Goal: Task Accomplishment & Management: Use online tool/utility

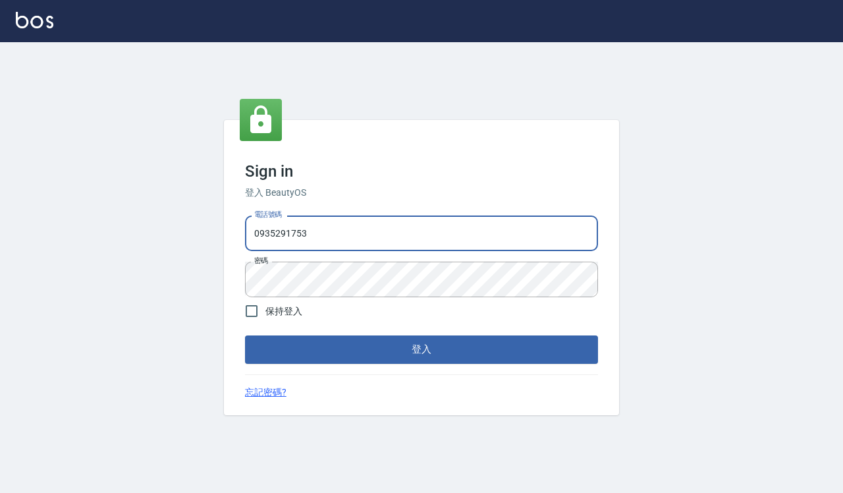
click at [360, 228] on input "0935291753" at bounding box center [421, 233] width 353 height 36
type input "0918733560"
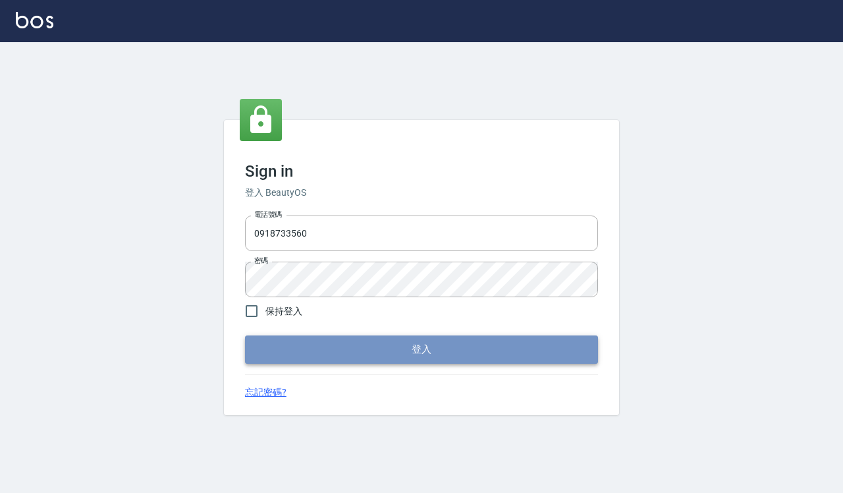
click at [399, 350] on button "登入" at bounding box center [421, 349] width 353 height 28
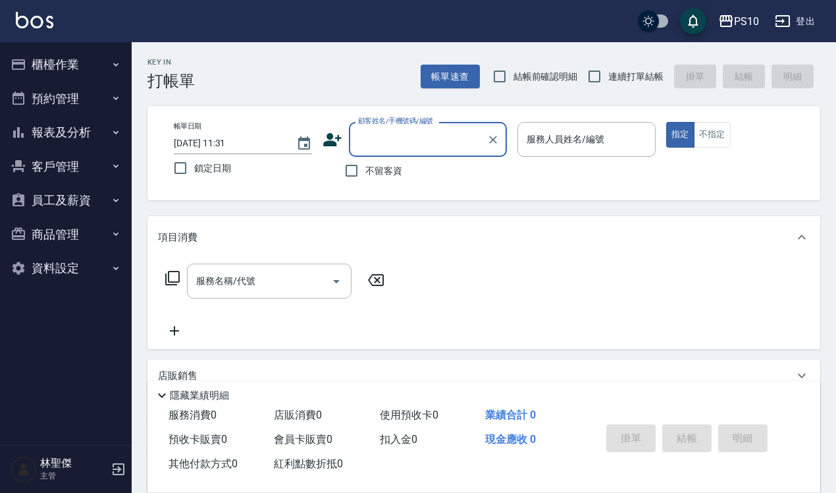
click at [63, 136] on button "報表及分析" at bounding box center [65, 132] width 121 height 34
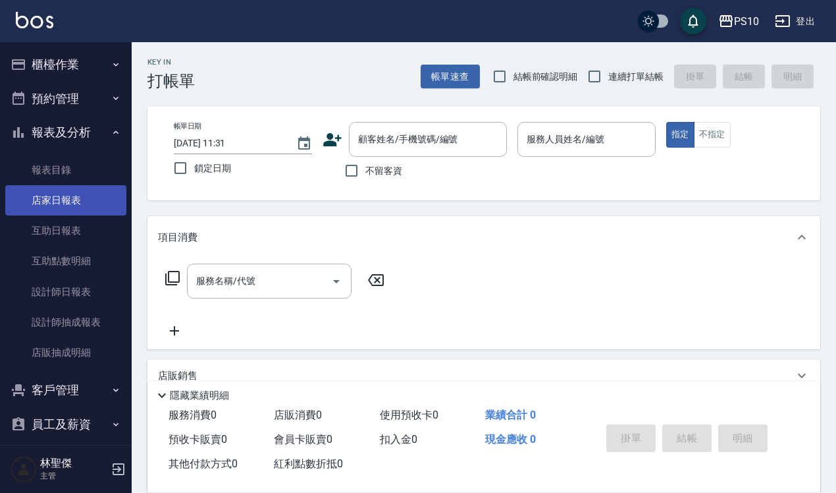
click at [50, 202] on link "店家日報表" at bounding box center [65, 200] width 121 height 30
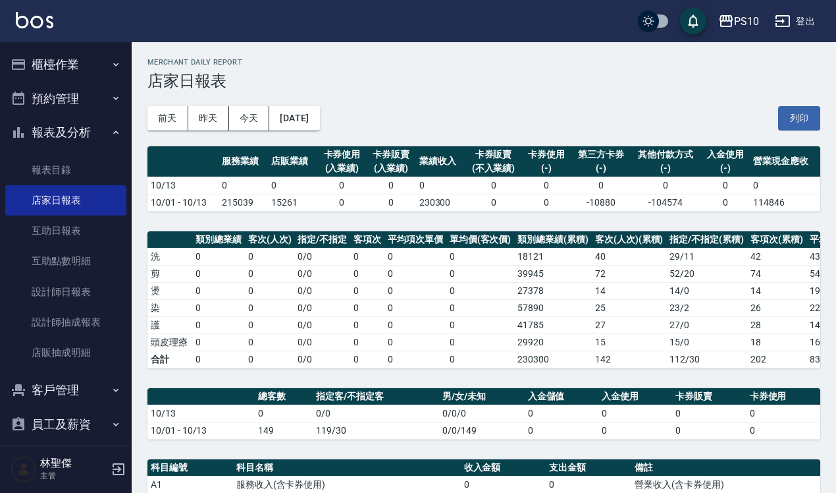
click at [63, 468] on h5 "林聖傑" at bounding box center [73, 462] width 67 height 13
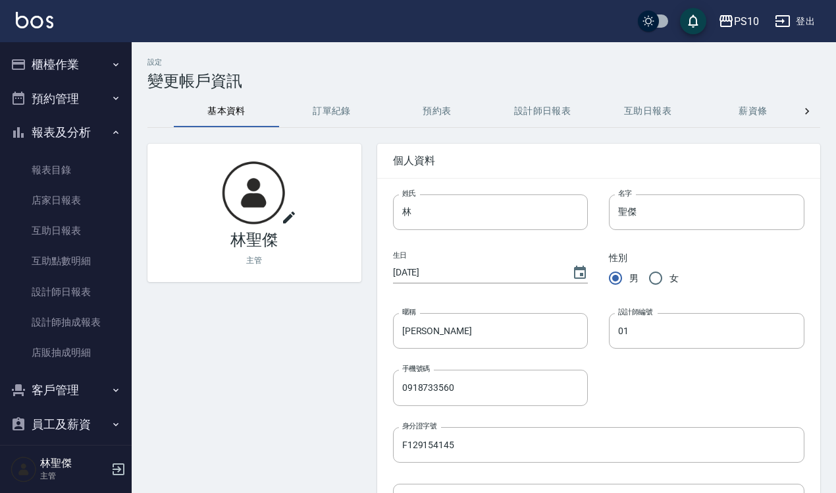
click at [116, 471] on icon "button" at bounding box center [119, 469] width 16 height 16
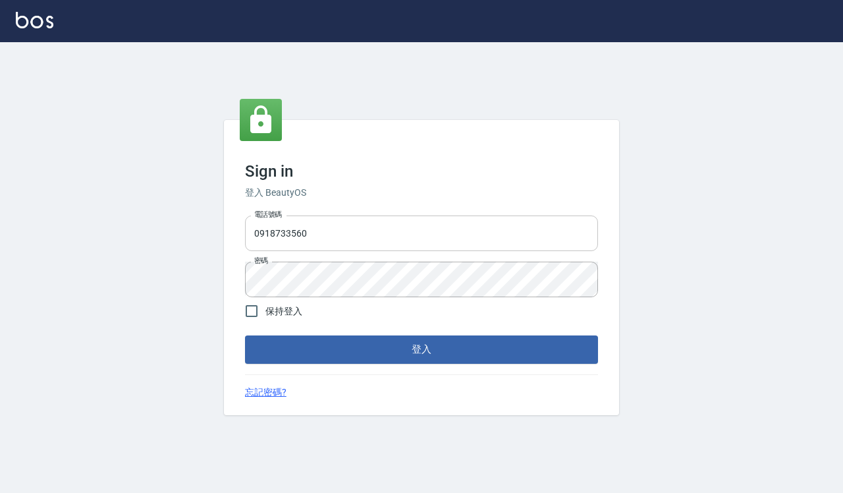
click at [317, 231] on input "0918733560" at bounding box center [421, 233] width 353 height 36
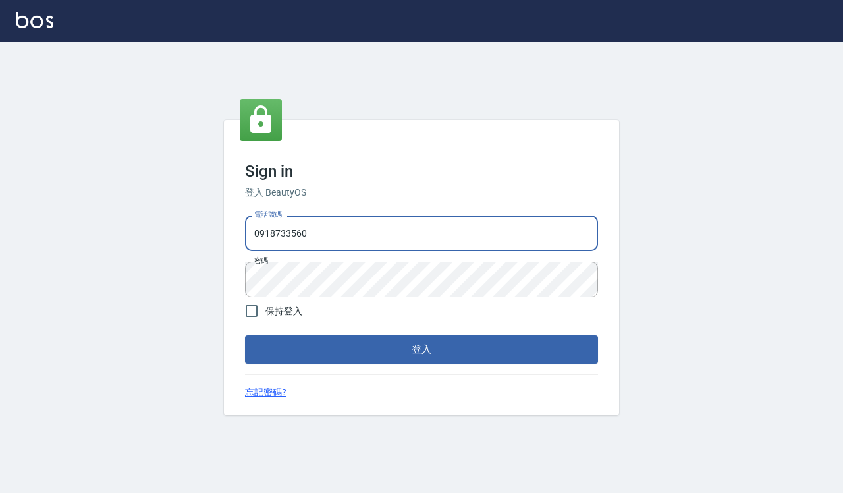
type input "0935291753"
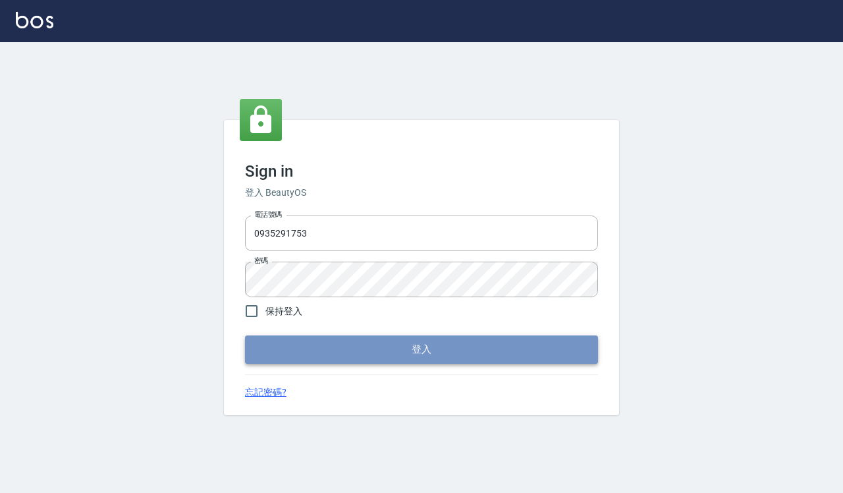
click at [338, 346] on button "登入" at bounding box center [421, 349] width 353 height 28
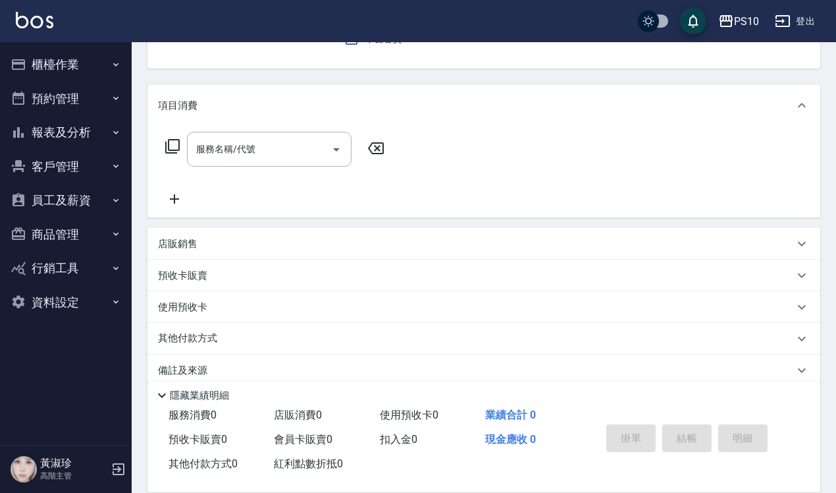
scroll to position [150, 0]
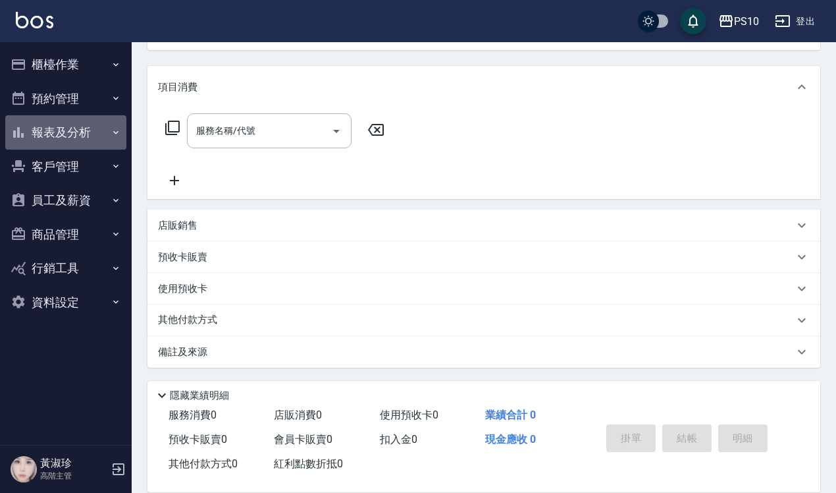
click at [60, 133] on button "報表及分析" at bounding box center [65, 132] width 121 height 34
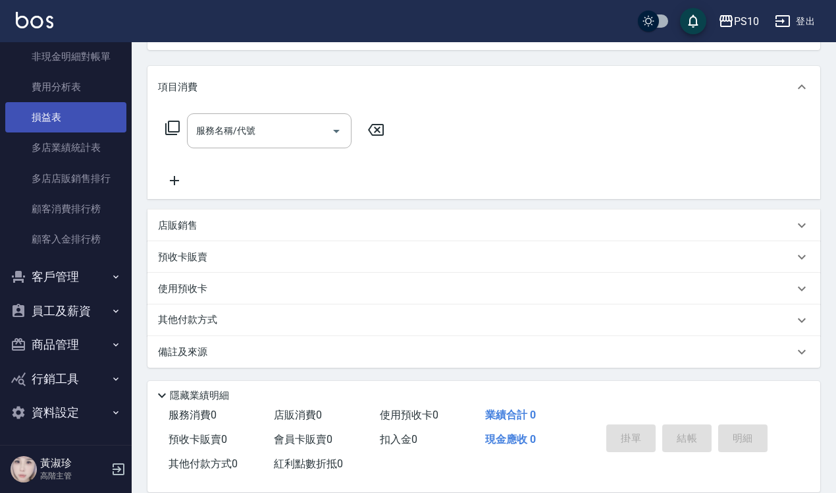
scroll to position [1128, 0]
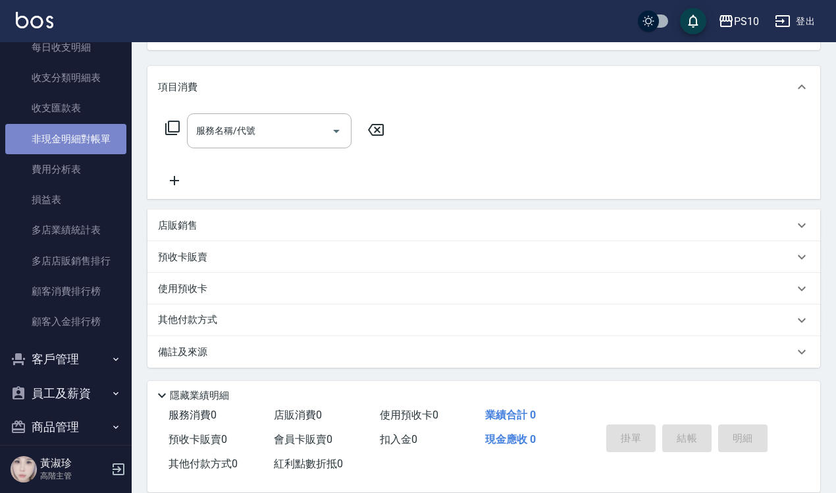
click at [70, 139] on link "非現金明細對帳單" at bounding box center [65, 139] width 121 height 30
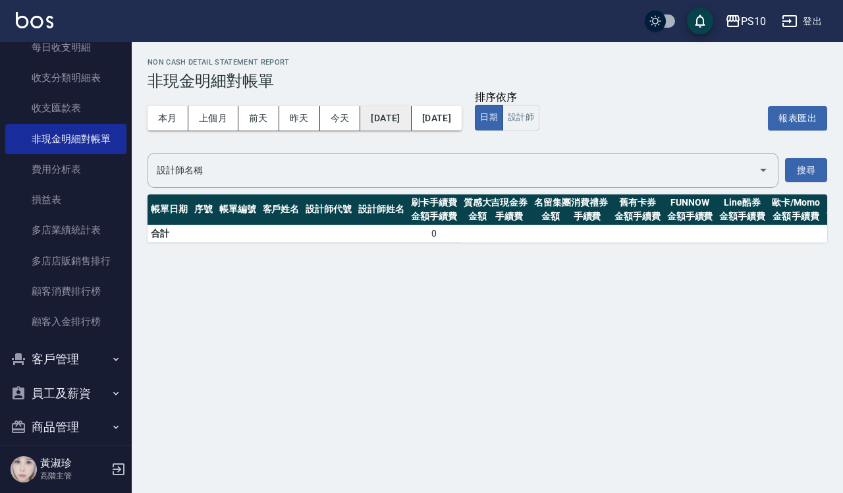
click at [398, 114] on button "[DATE]" at bounding box center [385, 118] width 51 height 24
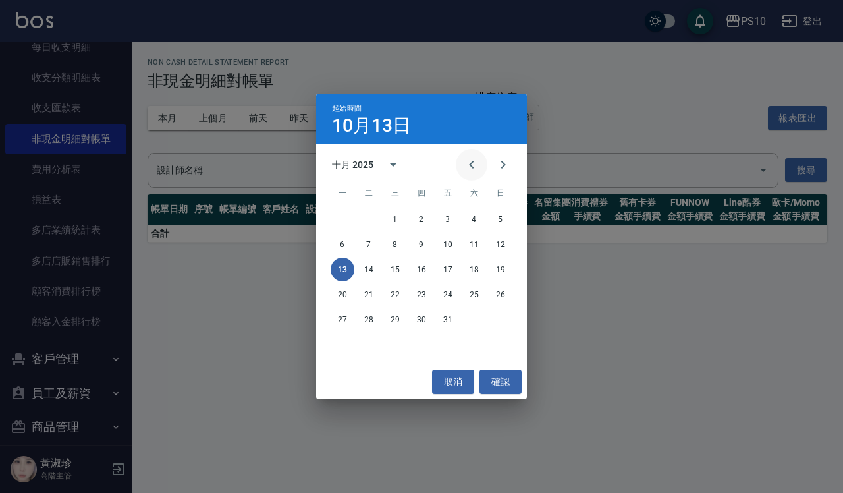
click at [466, 163] on icon "Previous month" at bounding box center [472, 165] width 16 height 16
click at [342, 217] on button "1" at bounding box center [343, 219] width 24 height 24
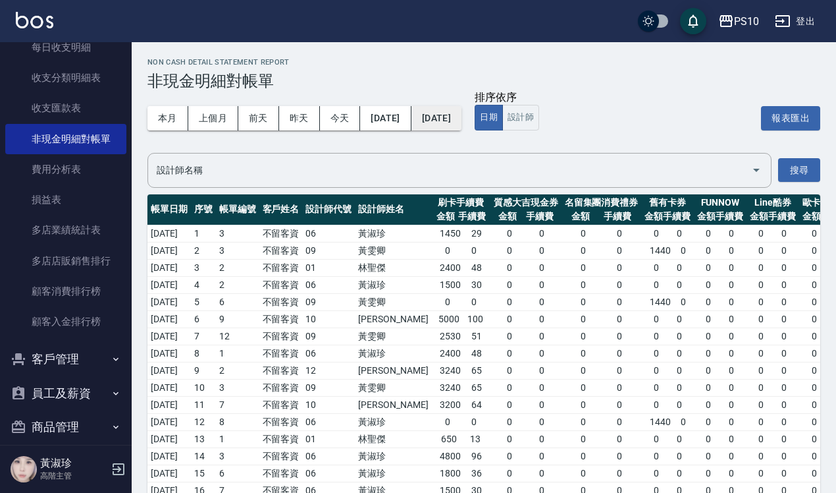
click at [462, 113] on button "[DATE]" at bounding box center [437, 118] width 50 height 24
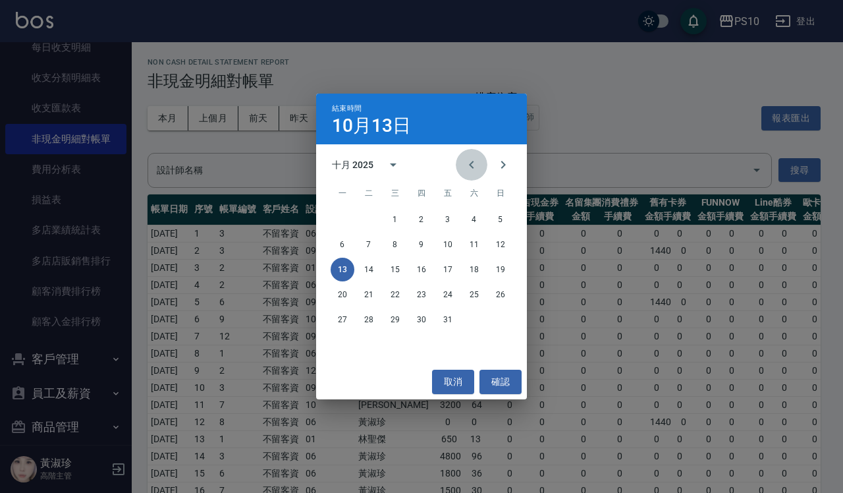
click at [466, 163] on icon "Previous month" at bounding box center [472, 165] width 16 height 16
click at [370, 317] on button "30" at bounding box center [369, 320] width 24 height 24
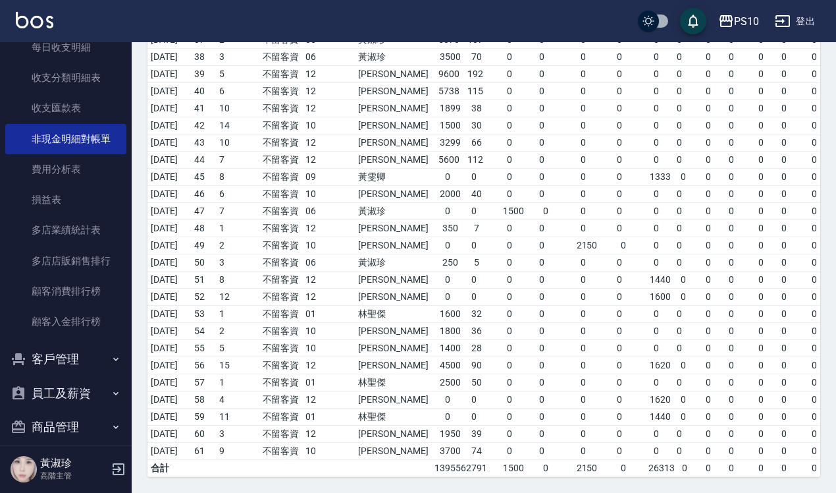
scroll to position [831, 0]
click at [397, 339] on td "[PERSON_NAME]" at bounding box center [393, 347] width 76 height 17
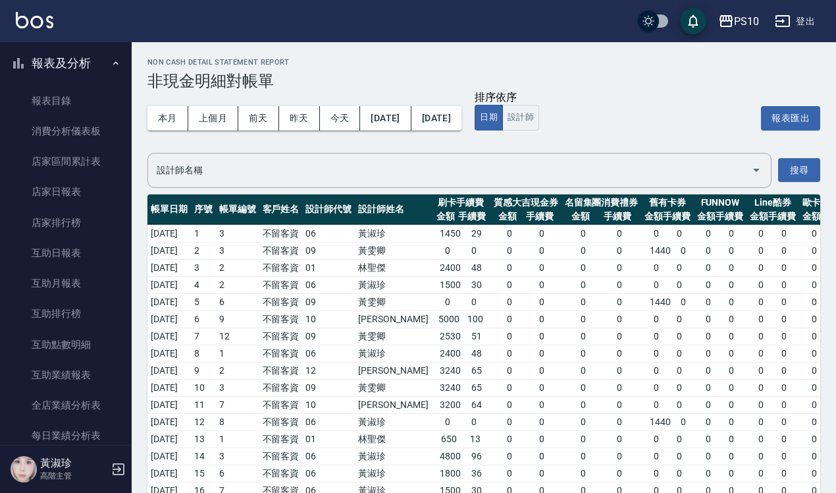
scroll to position [0, 0]
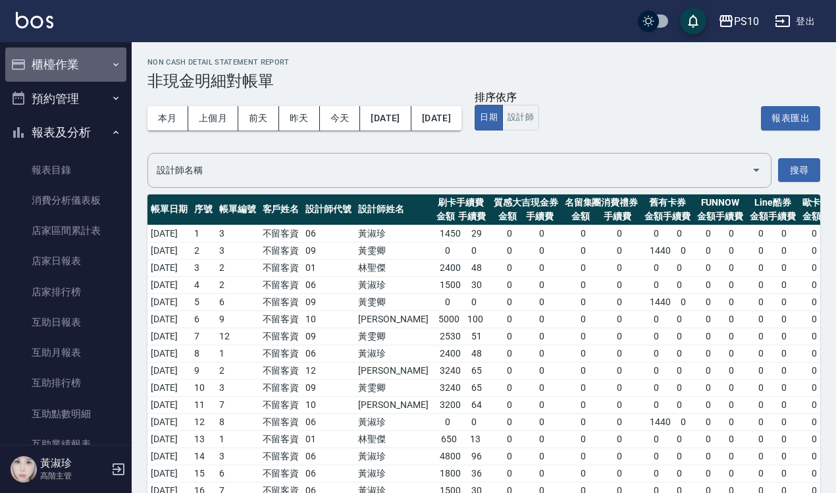
click at [94, 59] on button "櫃檯作業" at bounding box center [65, 64] width 121 height 34
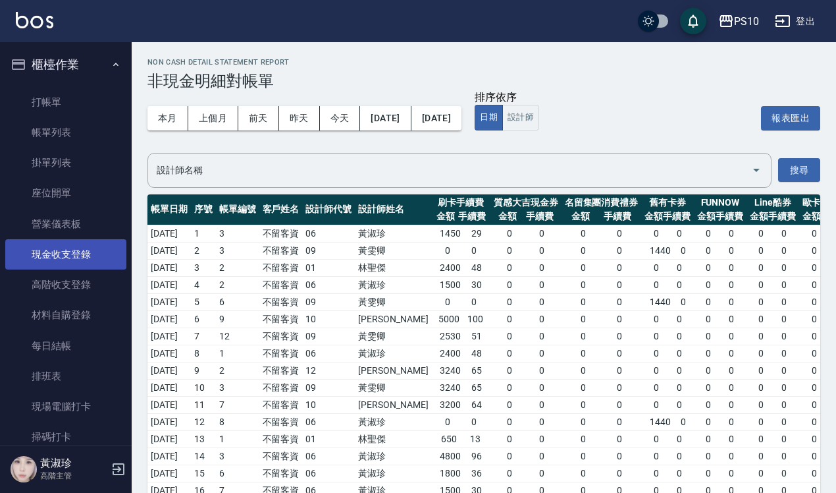
click at [94, 252] on link "現金收支登錄" at bounding box center [65, 254] width 121 height 30
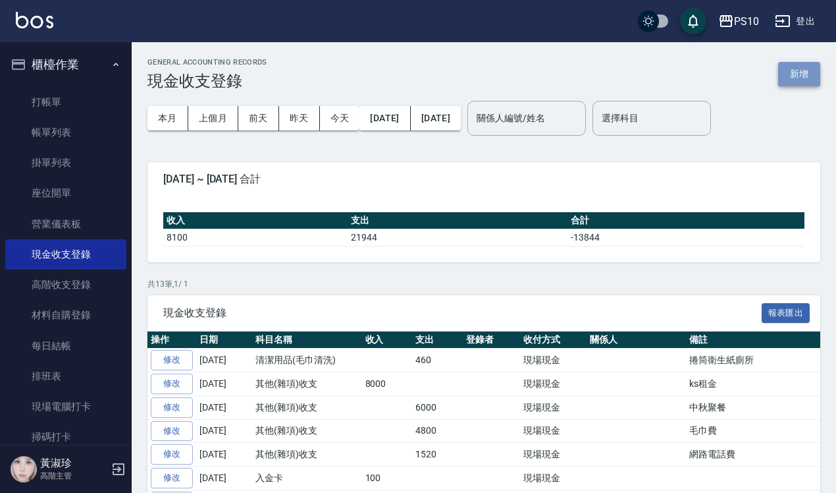
click at [794, 79] on button "新增" at bounding box center [800, 74] width 42 height 24
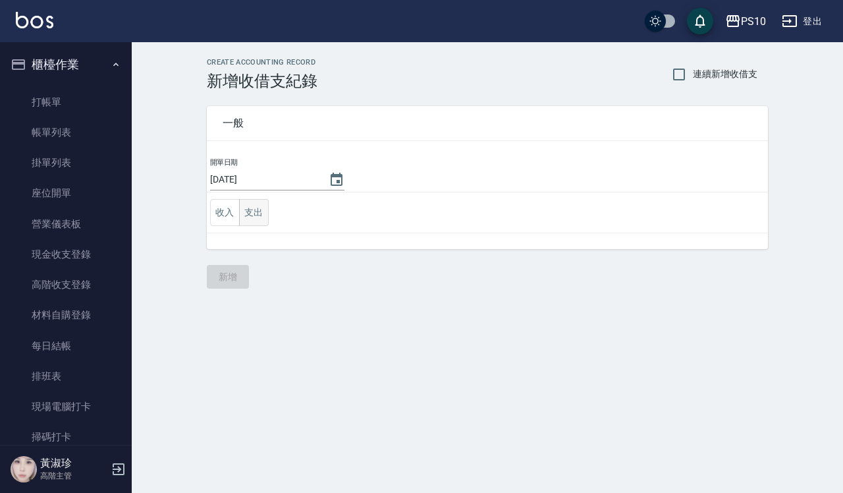
click at [261, 219] on button "支出" at bounding box center [254, 212] width 30 height 27
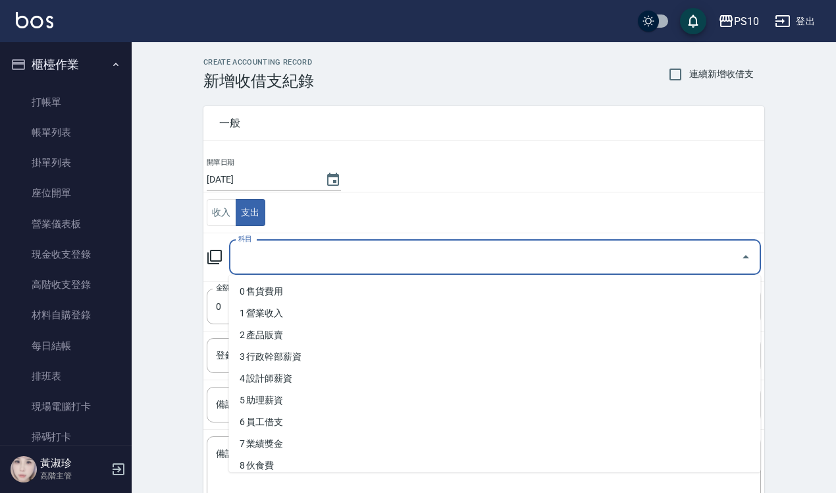
click at [279, 263] on input "科目" at bounding box center [485, 257] width 501 height 23
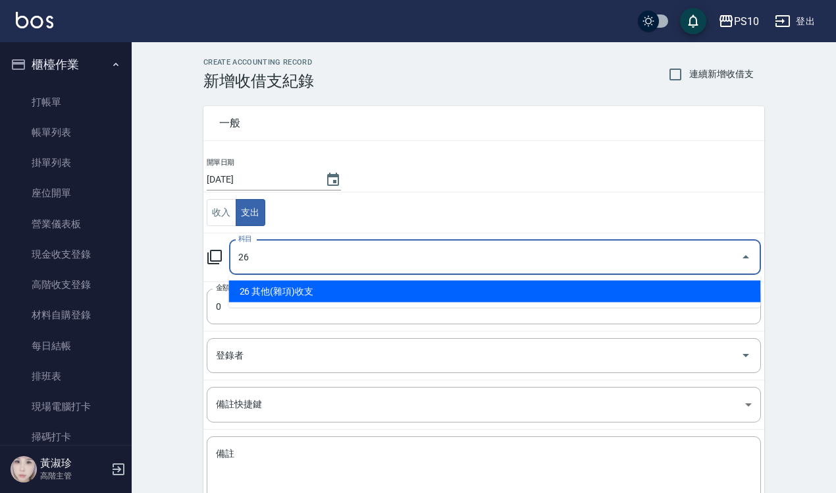
click at [308, 292] on li "26 其他(雜項)收支" at bounding box center [495, 292] width 532 height 22
type input "26 其他(雜項)收支"
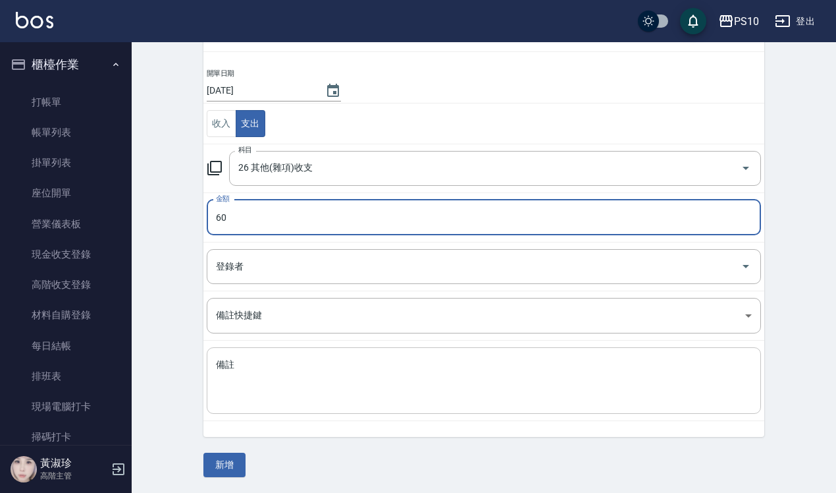
scroll to position [90, 0]
type input "60"
click at [310, 377] on textarea "備註" at bounding box center [484, 380] width 536 height 45
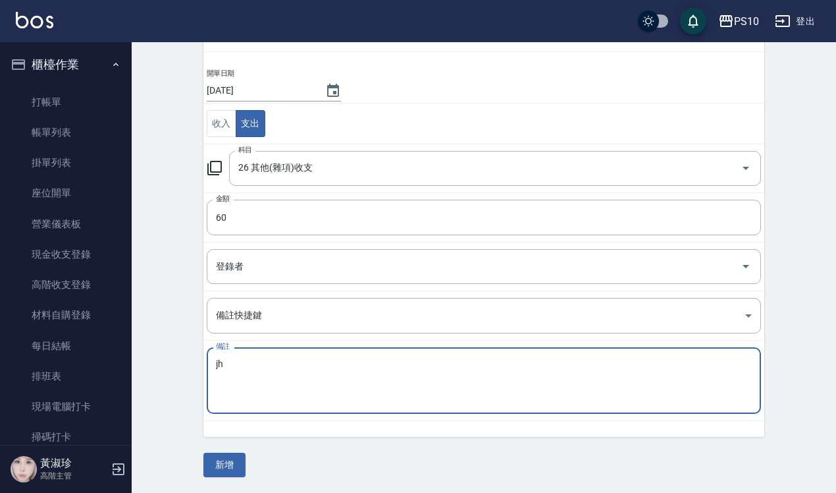
type textarea "j"
type textarea "引"
type textarea "影印"
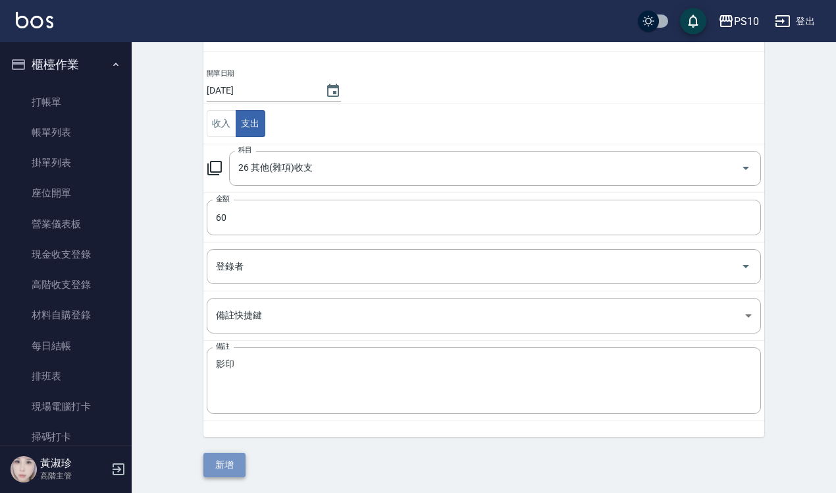
click at [231, 459] on button "新增" at bounding box center [225, 464] width 42 height 24
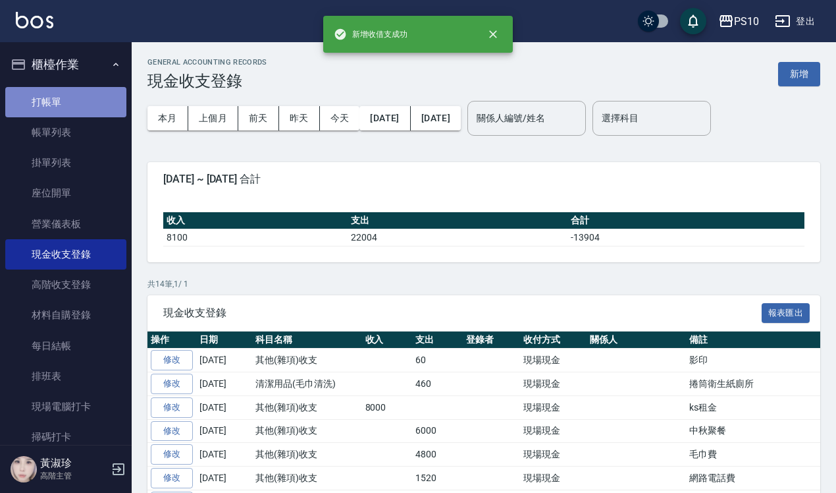
click at [71, 103] on link "打帳單" at bounding box center [65, 102] width 121 height 30
